Goal: Information Seeking & Learning: Find specific fact

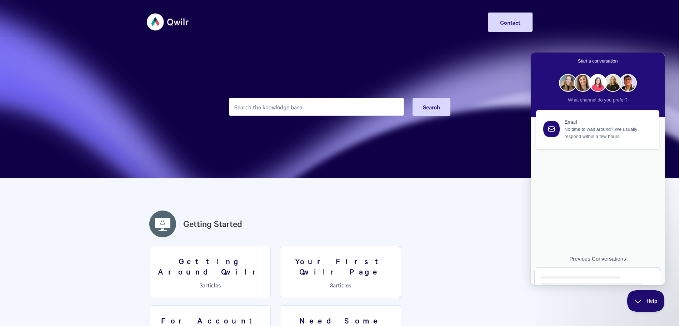
click at [610, 257] on div "Previous Conversations" at bounding box center [597, 258] width 127 height 6
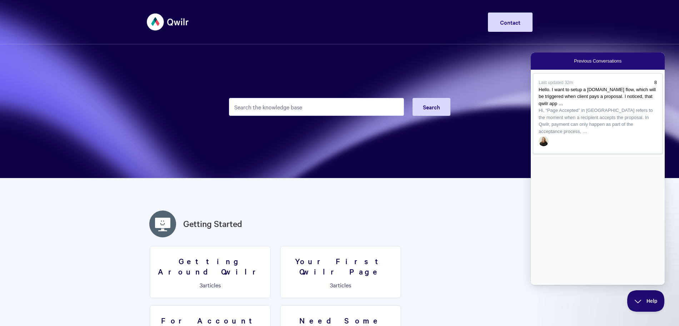
click at [599, 135] on span "Hi, “Page Accepted” in [GEOGRAPHIC_DATA] refers to the moment when a recipient …" at bounding box center [597, 121] width 118 height 28
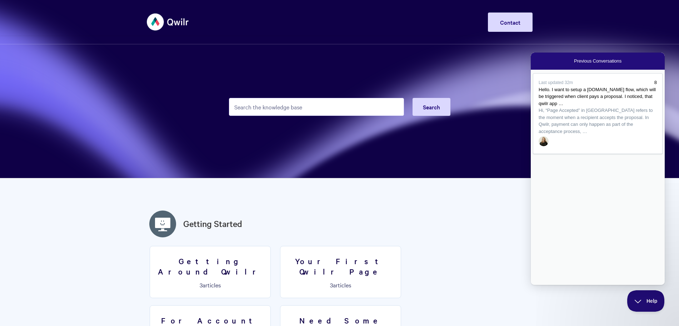
click at [537, 285] on button "Close" at bounding box center [534, 289] width 6 height 9
